Goal: Transaction & Acquisition: Book appointment/travel/reservation

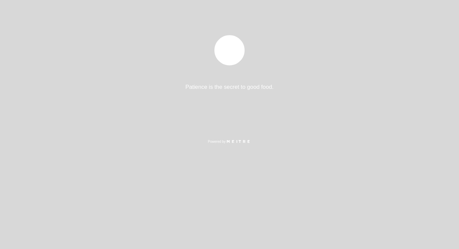
select select "pt"
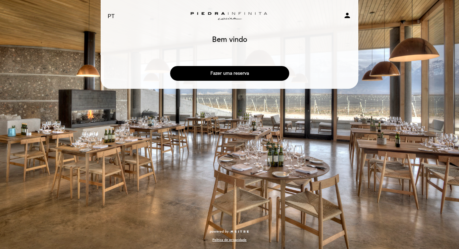
click at [252, 74] on button "Fazer uma reserva" at bounding box center [229, 73] width 119 height 15
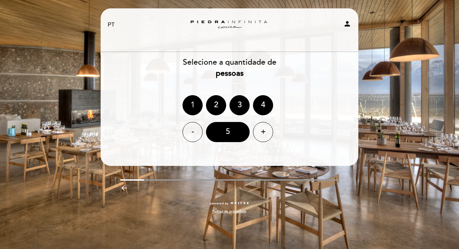
click at [196, 103] on div "1" at bounding box center [192, 105] width 20 height 20
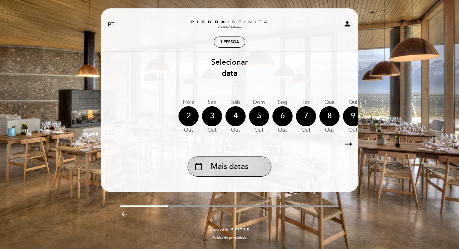
click at [226, 170] on span "Mais datas" at bounding box center [230, 166] width 38 height 11
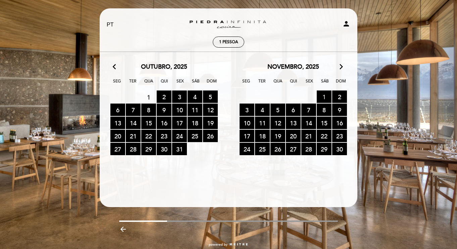
click at [322, 95] on span "1 RESERVAS DISPONÍVEIS" at bounding box center [324, 97] width 15 height 12
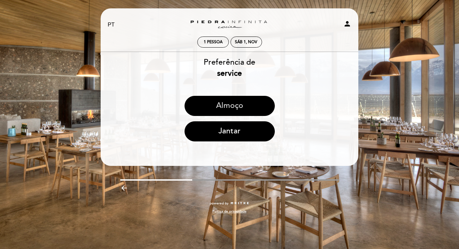
click at [249, 109] on button "Almoço" at bounding box center [229, 106] width 90 height 20
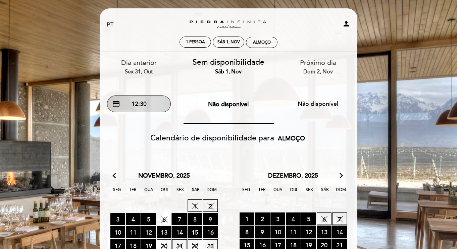
click at [147, 103] on button "credit_card 12:30" at bounding box center [139, 104] width 64 height 17
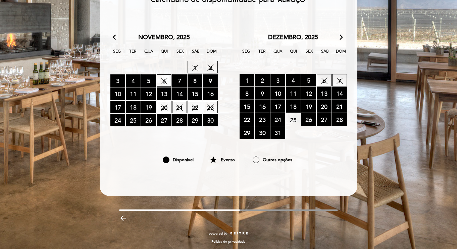
scroll to position [140, 0]
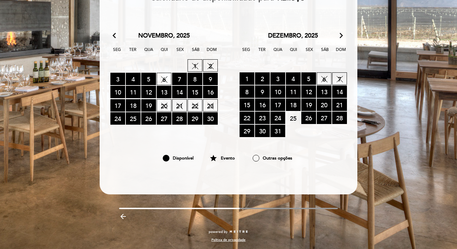
click at [116, 35] on icon "arrow_back_ios" at bounding box center [116, 36] width 6 height 9
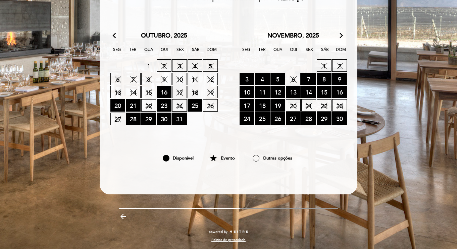
click at [178, 121] on span "31 RESERVAS DISPONÍVEIS" at bounding box center [179, 119] width 15 height 12
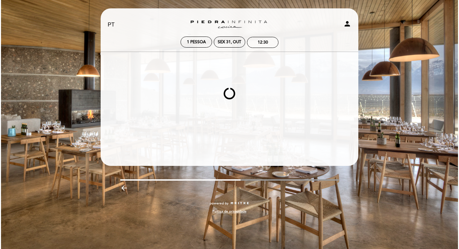
scroll to position [0, 0]
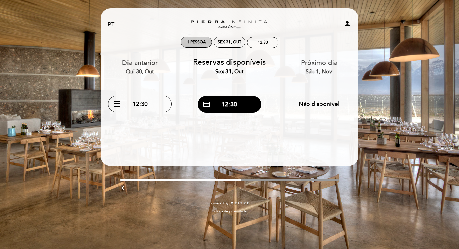
click at [189, 43] on span "1 pessoa" at bounding box center [196, 42] width 19 height 5
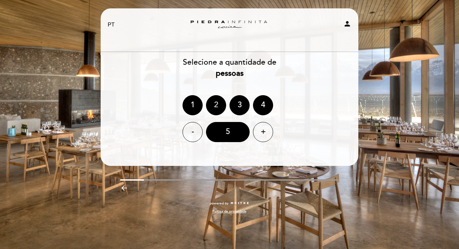
click at [215, 104] on div "2" at bounding box center [216, 105] width 20 height 20
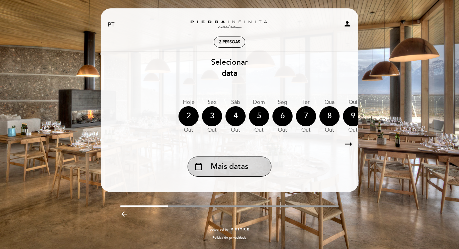
click at [222, 162] on span "Mais datas" at bounding box center [230, 166] width 38 height 11
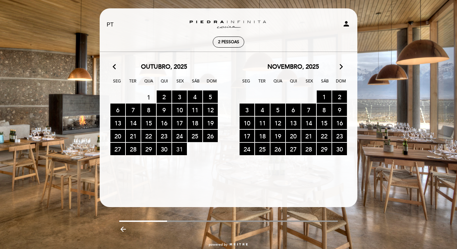
click at [177, 154] on span "31 RESERVAS DISPONÍVEIS" at bounding box center [179, 149] width 15 height 12
